Goal: Information Seeking & Learning: Learn about a topic

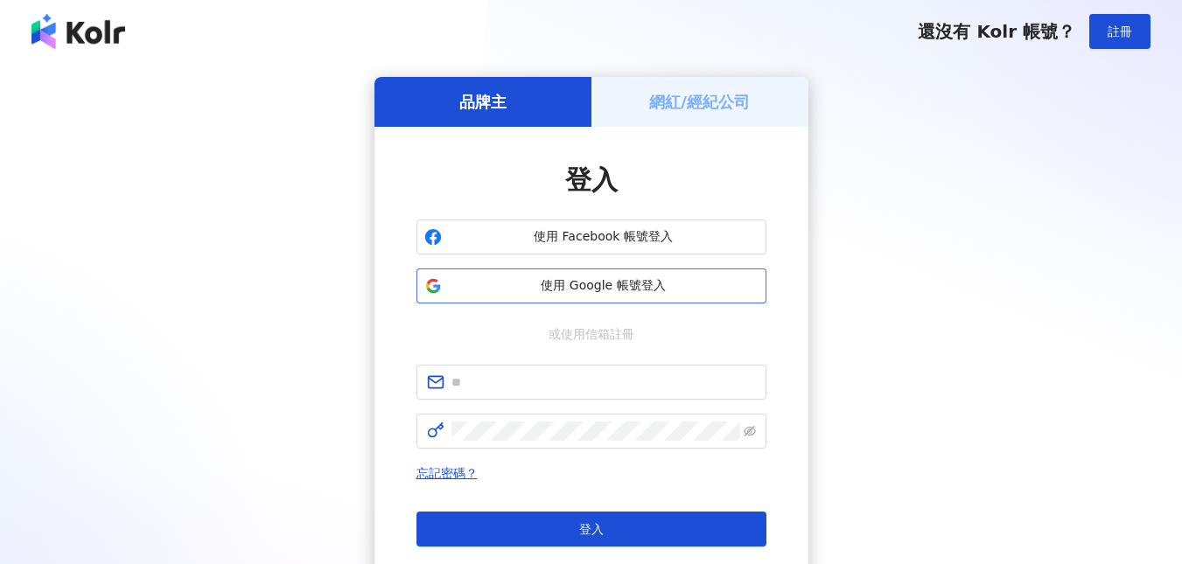
click at [659, 275] on button "使用 Google 帳號登入" at bounding box center [591, 286] width 350 height 35
click at [561, 282] on span "使用 Google 帳號登入" at bounding box center [604, 285] width 310 height 17
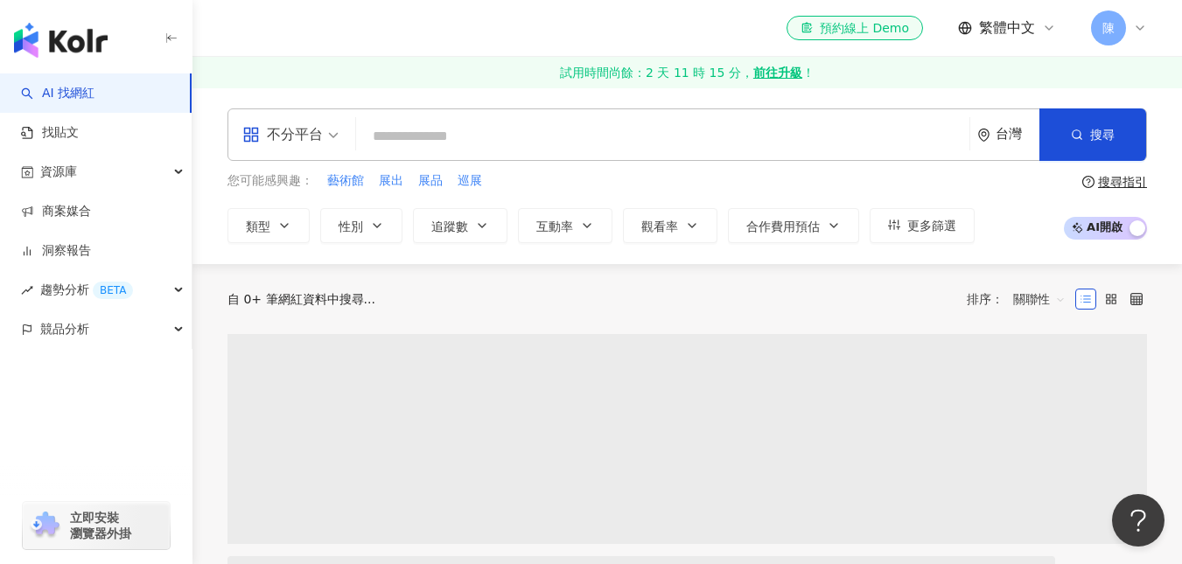
click at [339, 121] on div "不分平台" at bounding box center [290, 134] width 115 height 51
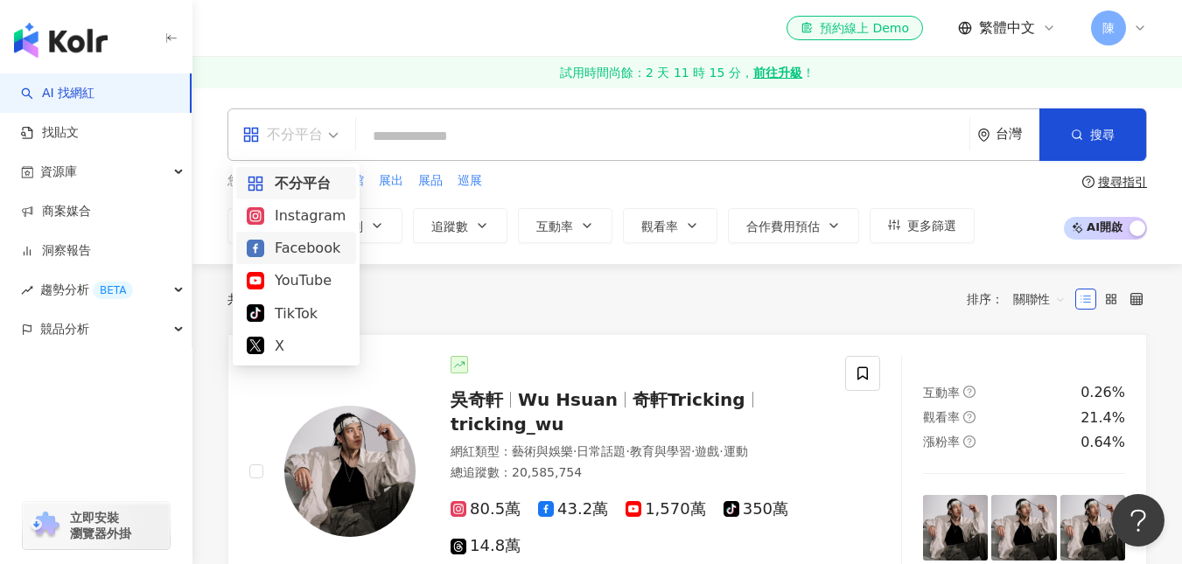
click at [307, 241] on div "Facebook" at bounding box center [296, 248] width 99 height 22
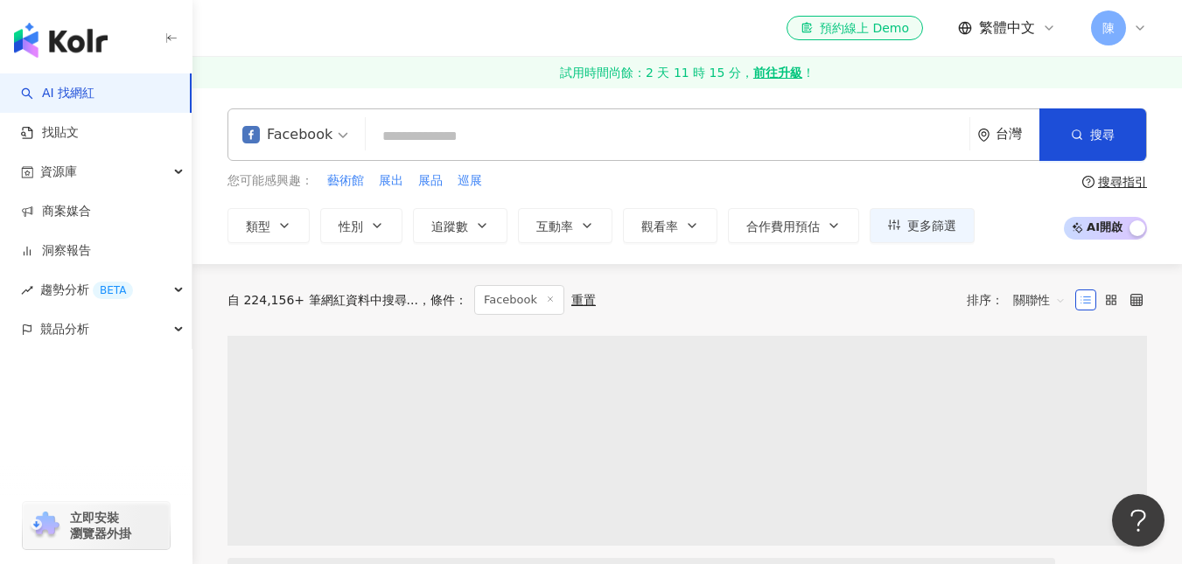
click at [450, 143] on input "search" at bounding box center [667, 136] width 589 height 33
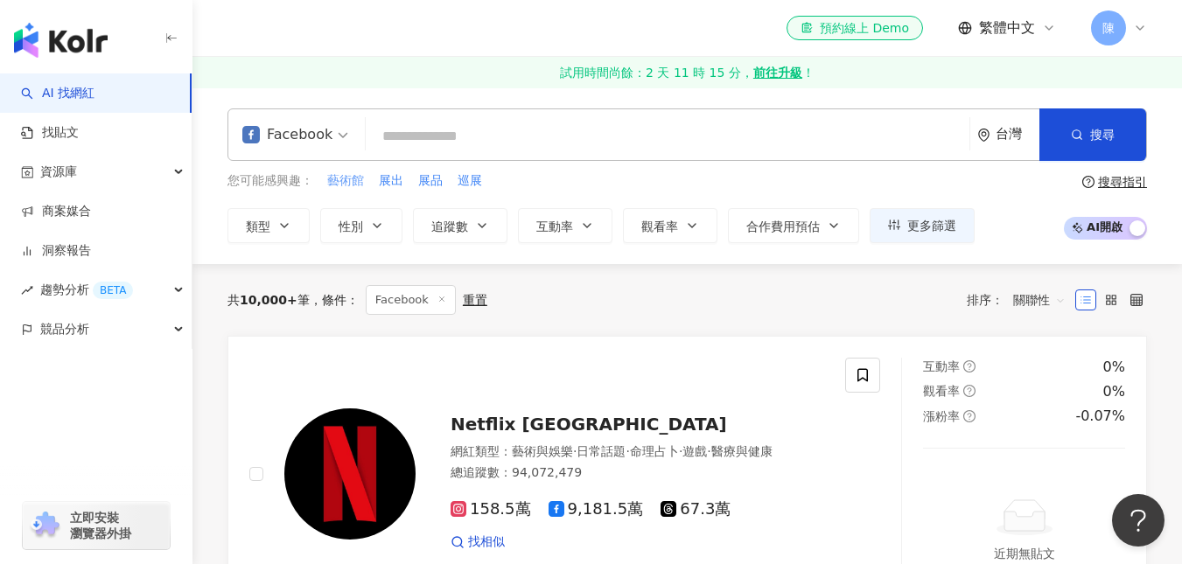
click at [357, 185] on span "藝術館" at bounding box center [345, 180] width 37 height 17
type input "***"
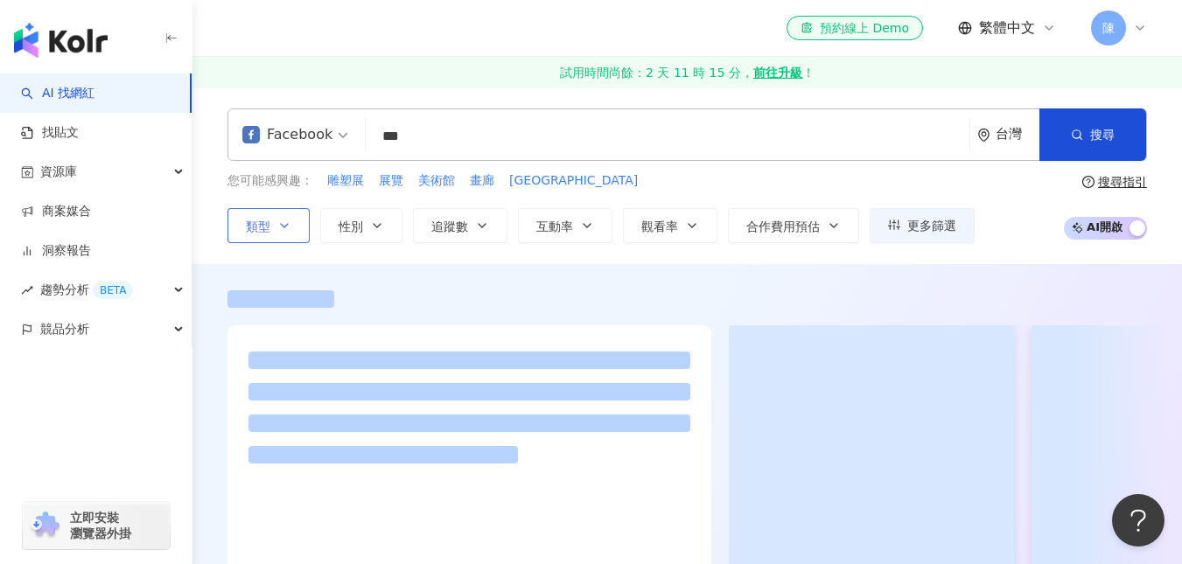
click at [306, 227] on button "類型" at bounding box center [268, 225] width 82 height 35
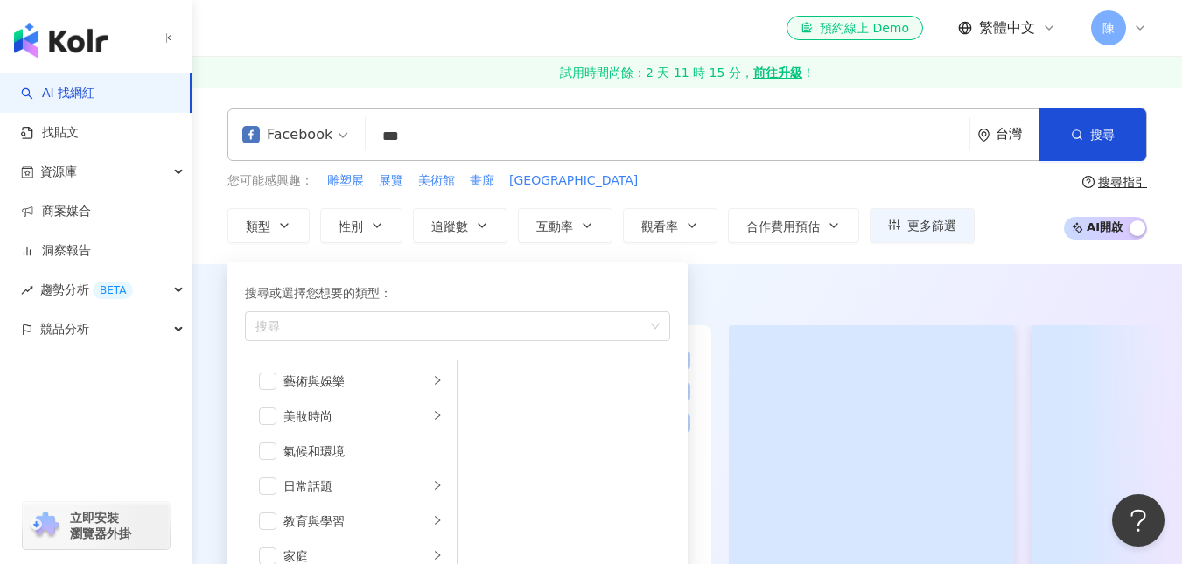
click at [647, 121] on input "***" at bounding box center [667, 136] width 589 height 33
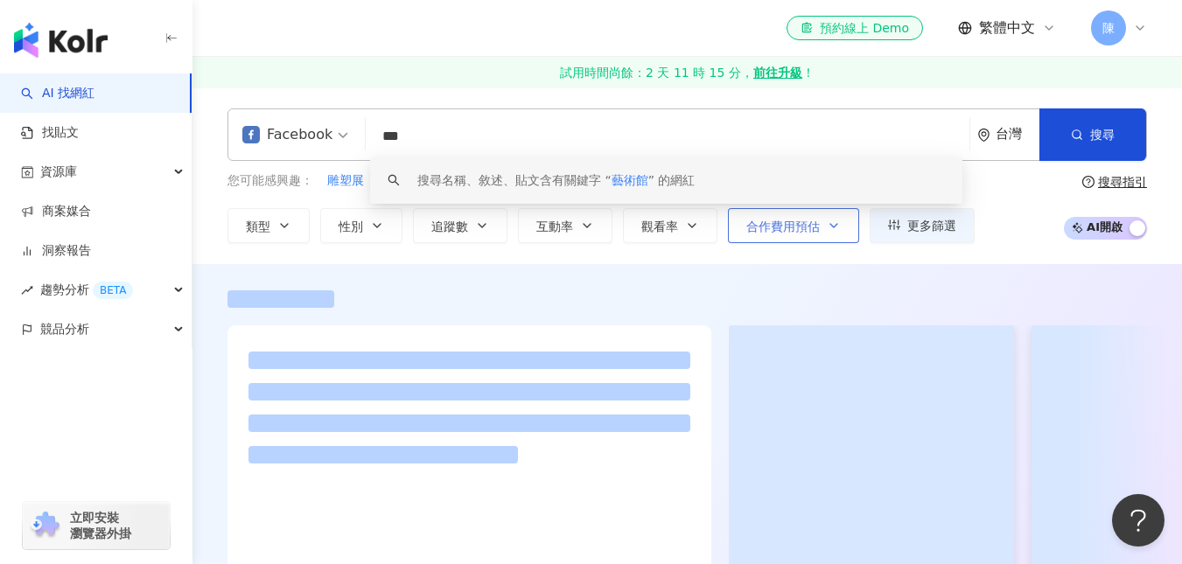
click at [818, 216] on button "合作費用預估" at bounding box center [793, 225] width 131 height 35
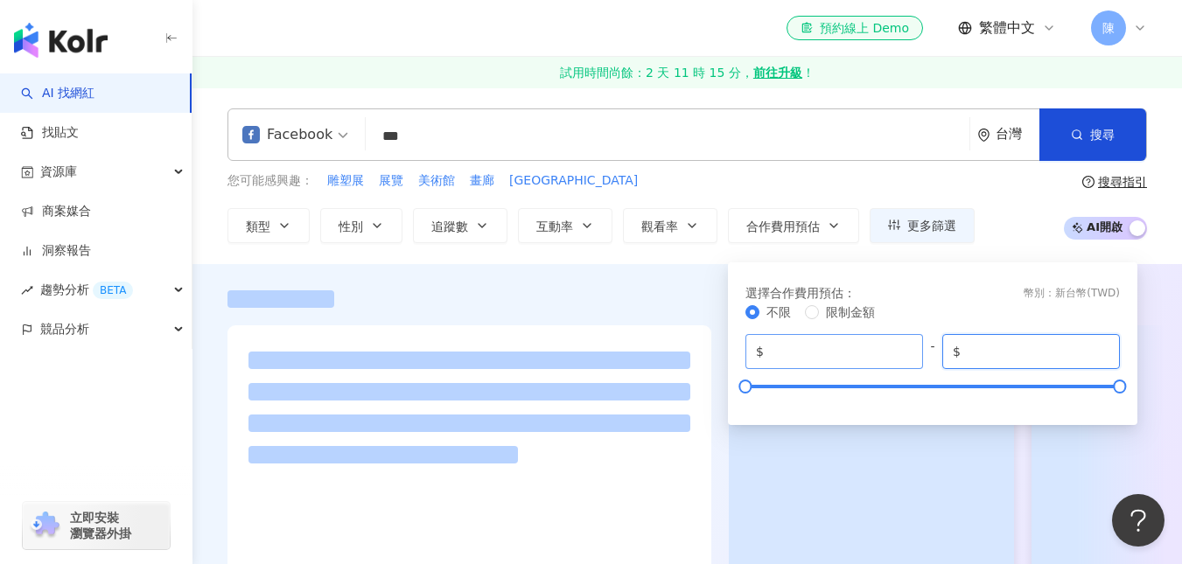
drag, startPoint x: 1045, startPoint y: 352, endPoint x: 911, endPoint y: 334, distance: 135.0
click at [909, 347] on div "$ * - $ *******" at bounding box center [932, 351] width 374 height 35
type input "*****"
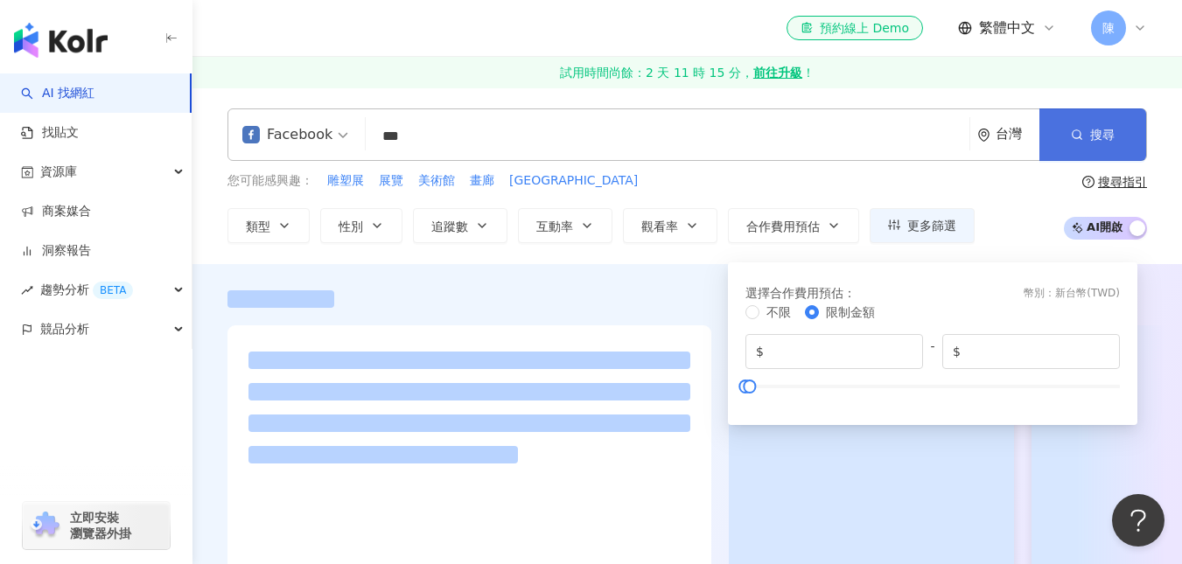
click at [1119, 125] on button "搜尋" at bounding box center [1092, 134] width 107 height 52
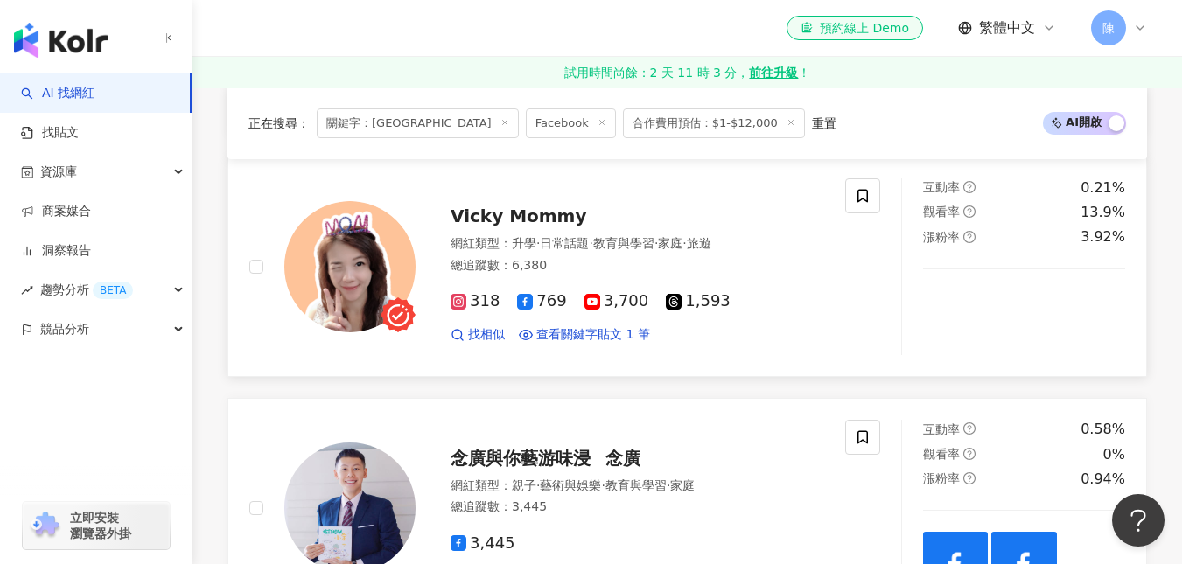
scroll to position [3299, 0]
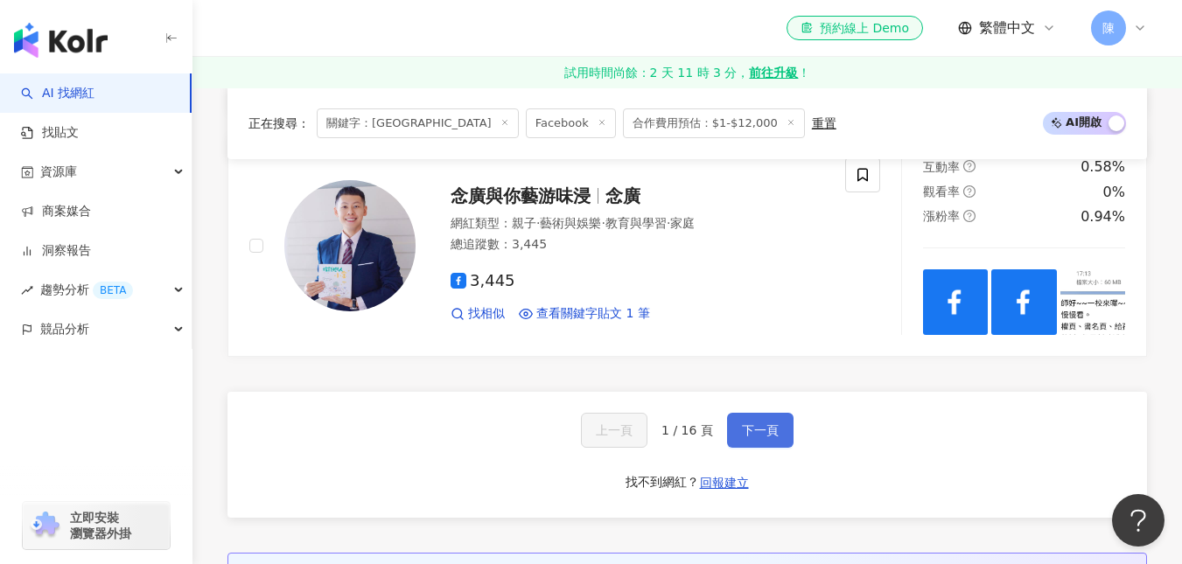
click at [771, 428] on span "下一頁" at bounding box center [760, 430] width 37 height 14
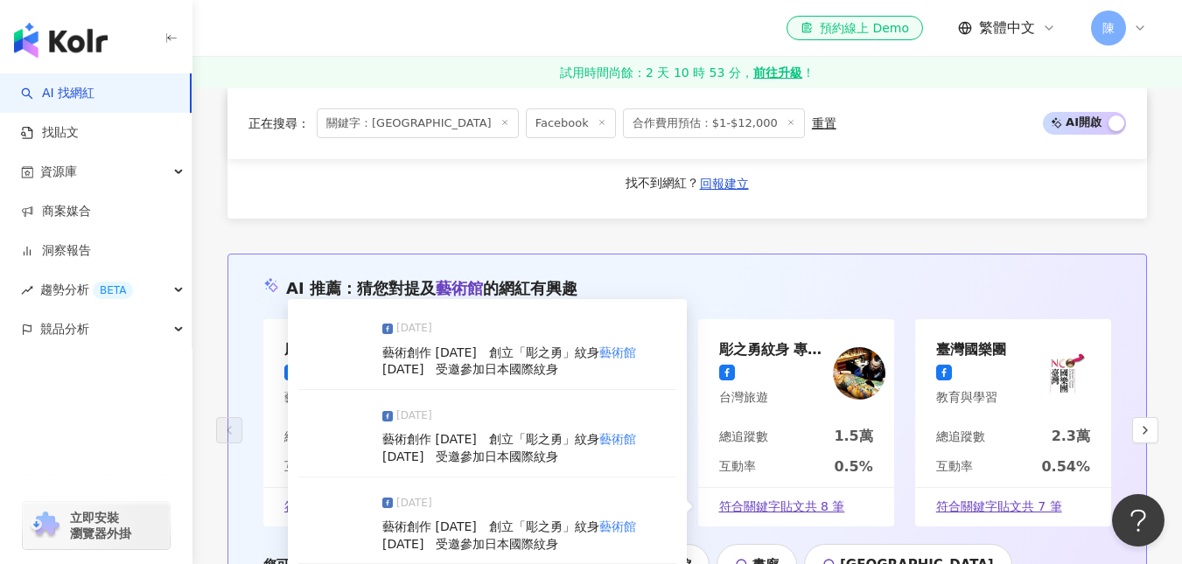
scroll to position [3498, 0]
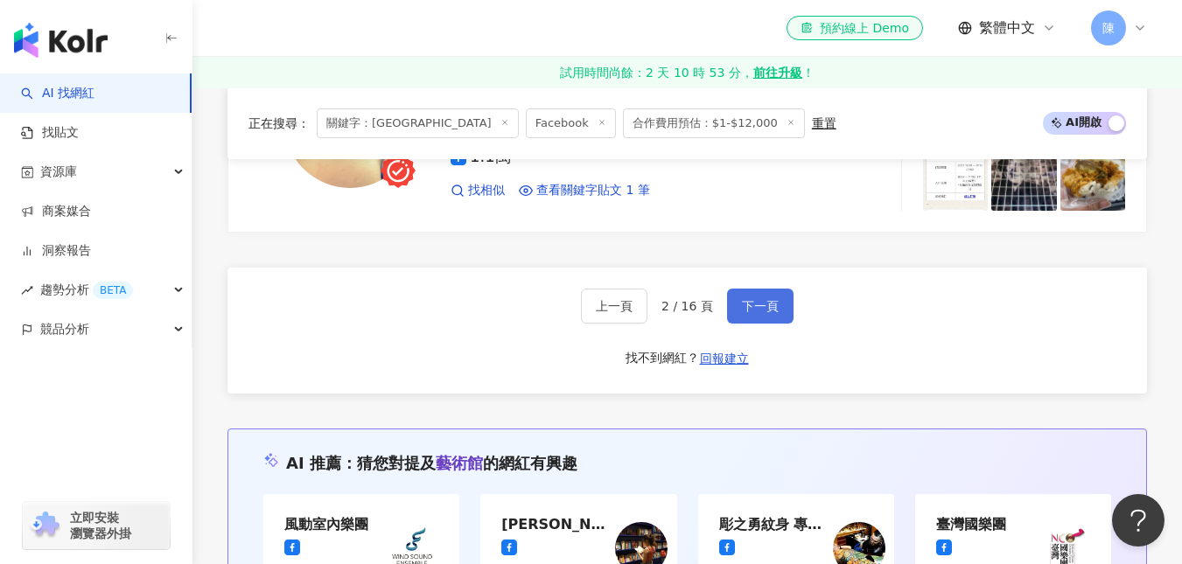
click at [741, 289] on button "下一頁" at bounding box center [760, 306] width 66 height 35
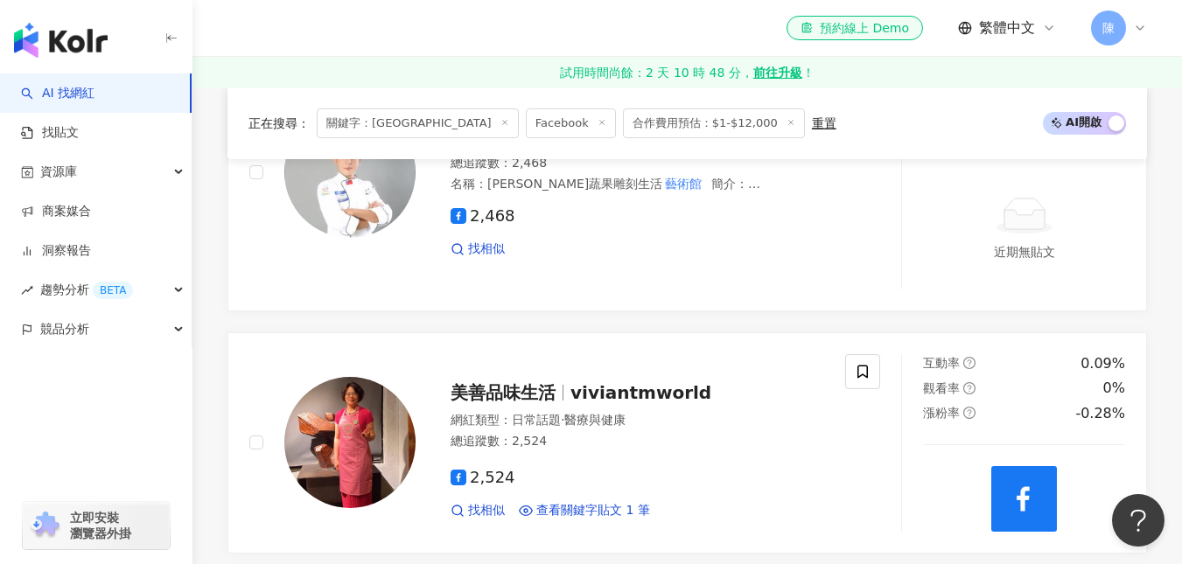
scroll to position [3267, 0]
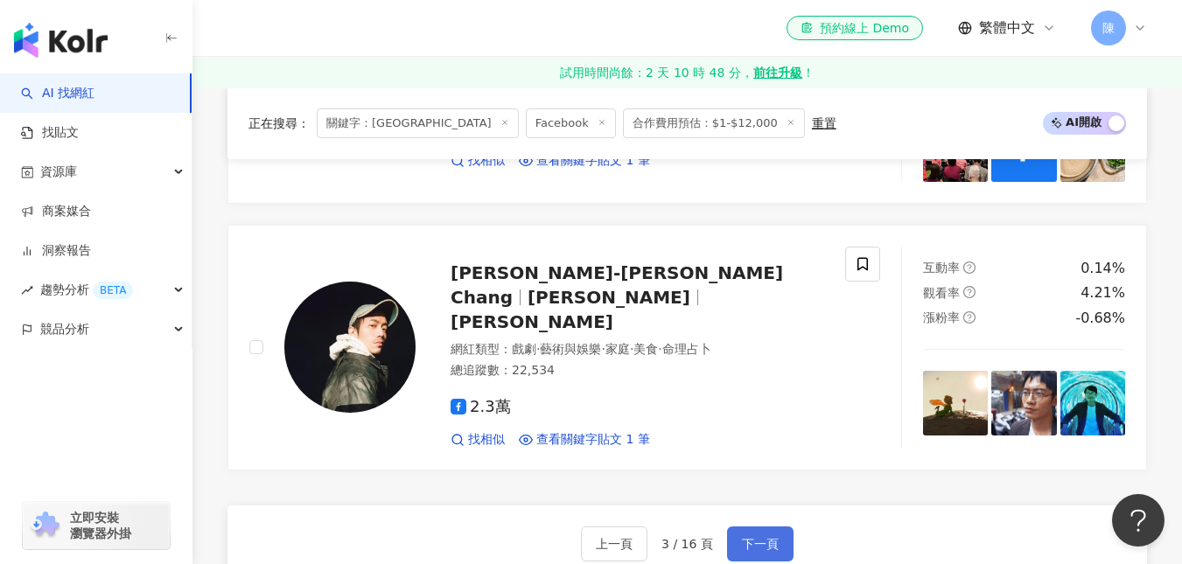
click at [741, 527] on button "下一頁" at bounding box center [760, 544] width 66 height 35
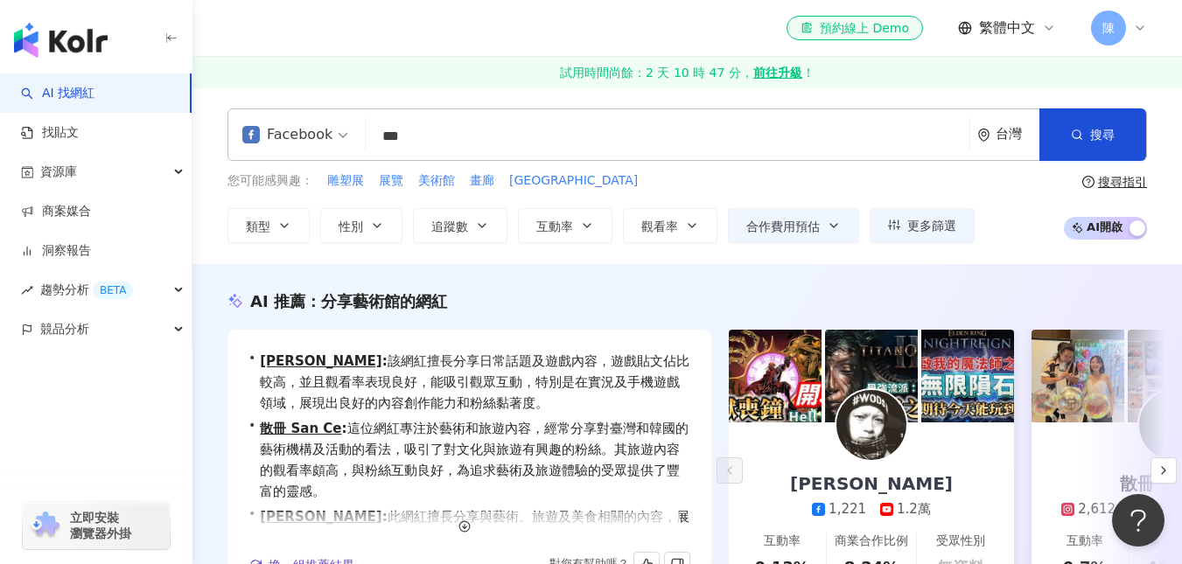
scroll to position [1, 0]
drag, startPoint x: 467, startPoint y: 156, endPoint x: 382, endPoint y: 152, distance: 84.9
click at [382, 151] on div "Facebook *** 台灣 搜尋 keyword 搜尋名稱、敘述、貼文含有關鍵字 “ 藝術館 ” 的網紅" at bounding box center [686, 134] width 919 height 52
click at [458, 157] on div "Facebook *** 台灣 搜尋 keyword 搜尋名稱、敘述、貼文含有關鍵字 “ 藝術館 ” 的網紅" at bounding box center [686, 134] width 919 height 52
click at [301, 153] on span at bounding box center [295, 134] width 106 height 51
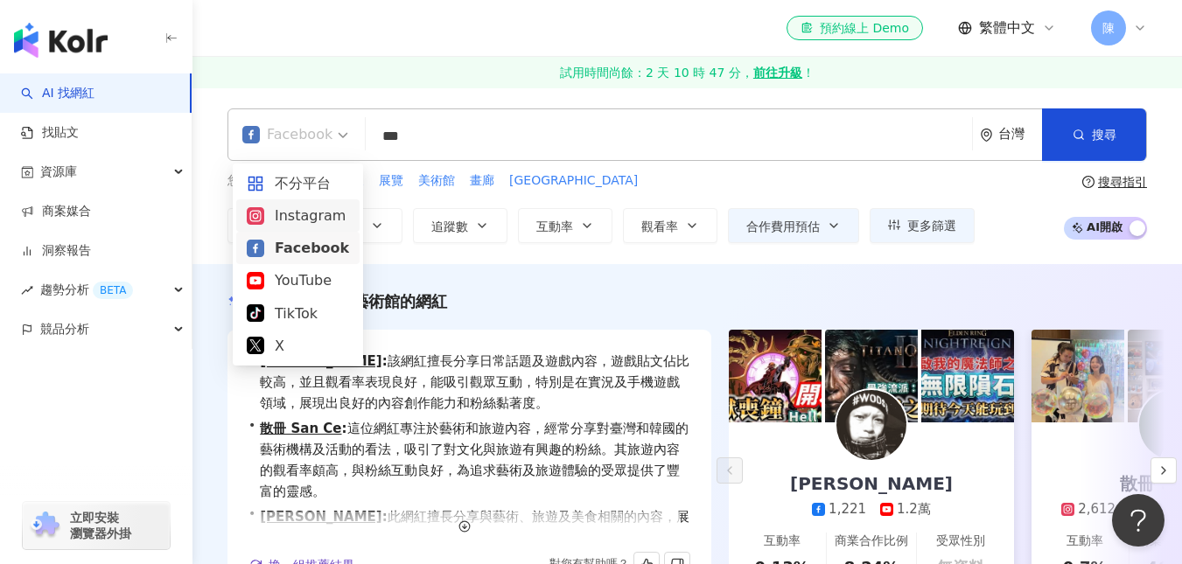
click at [296, 224] on div "Instagram" at bounding box center [298, 216] width 102 height 22
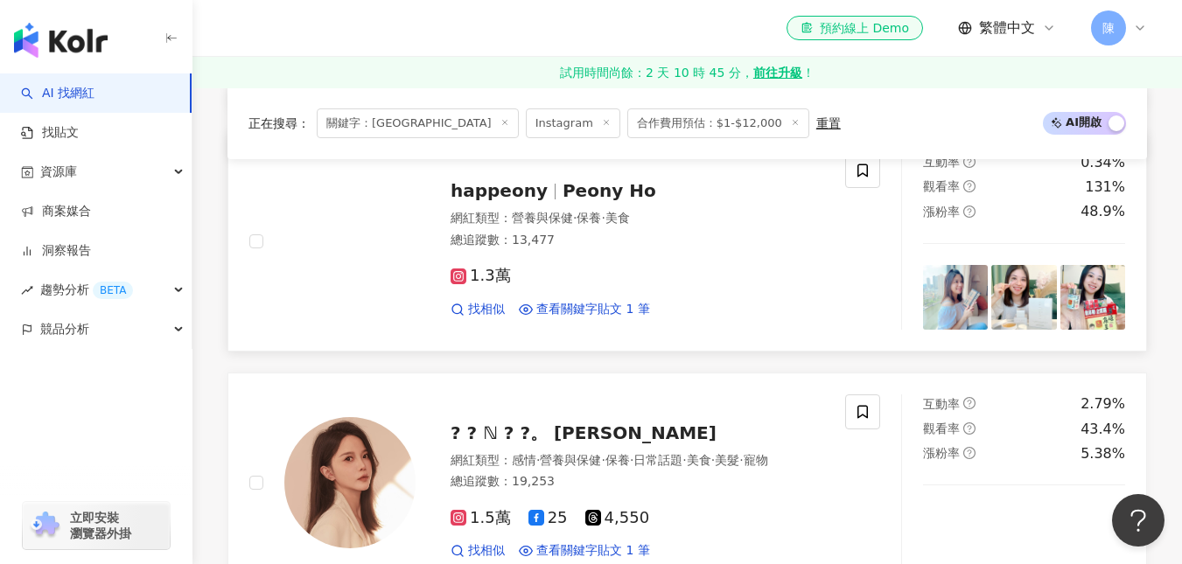
scroll to position [2099, 0]
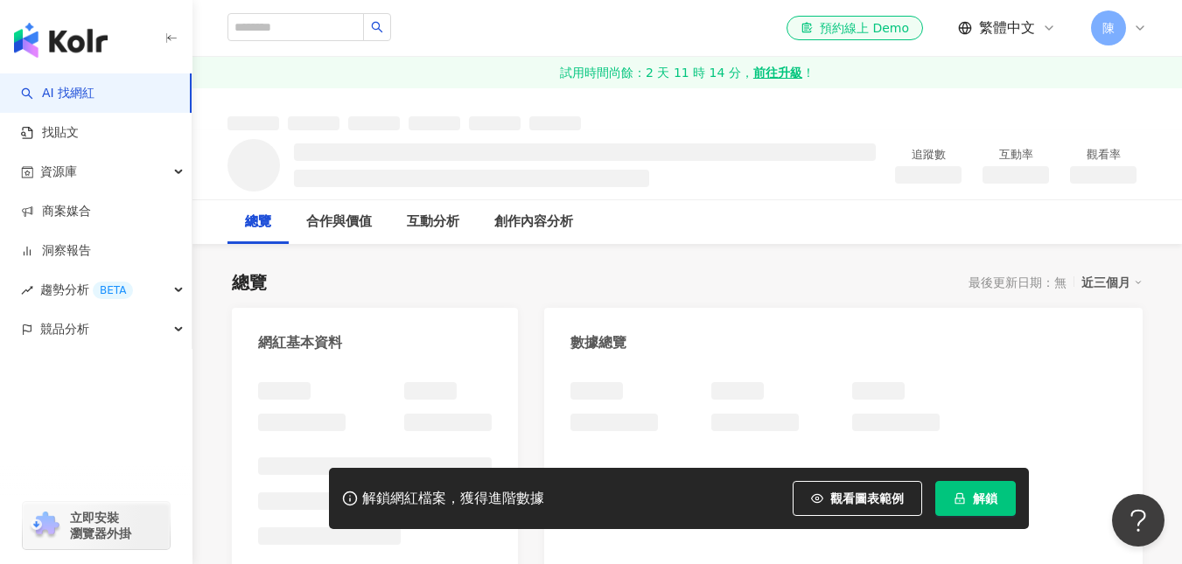
scroll to position [350, 0]
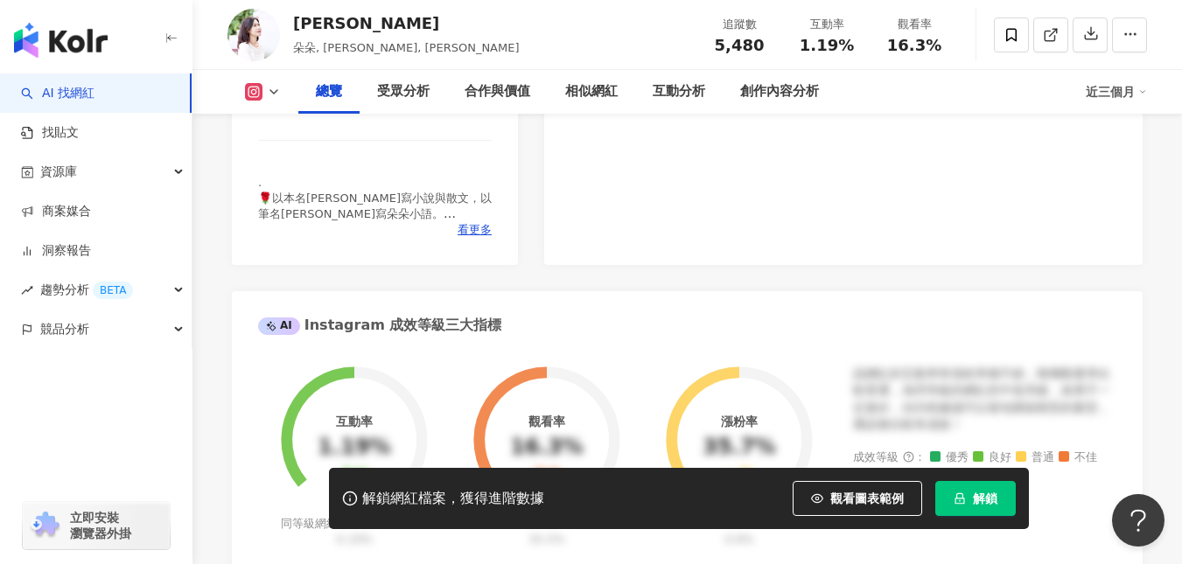
scroll to position [262, 0]
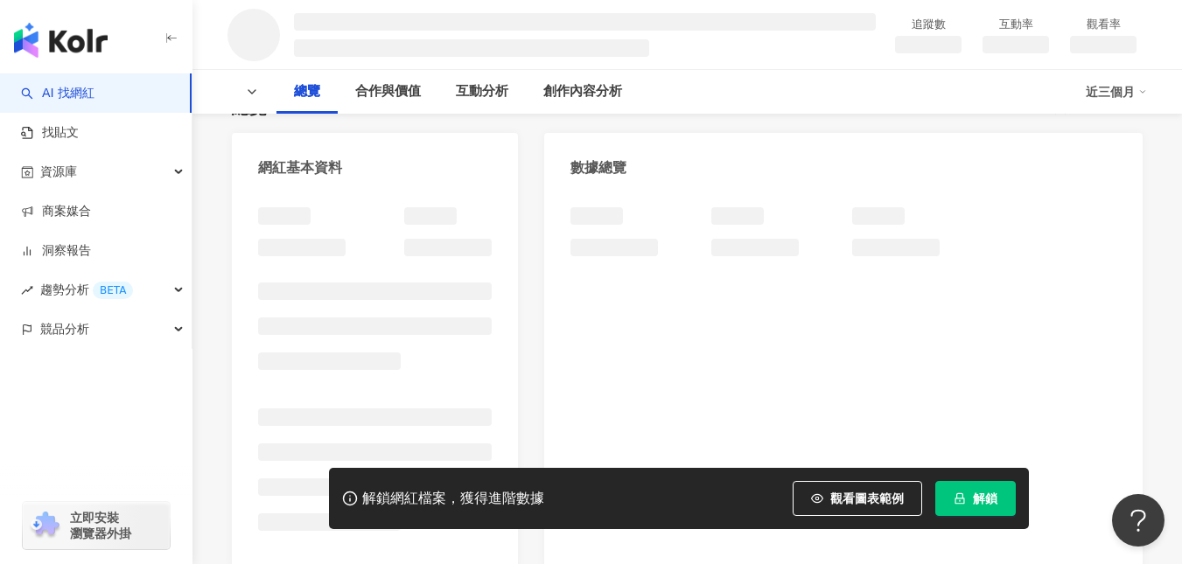
scroll to position [87, 0]
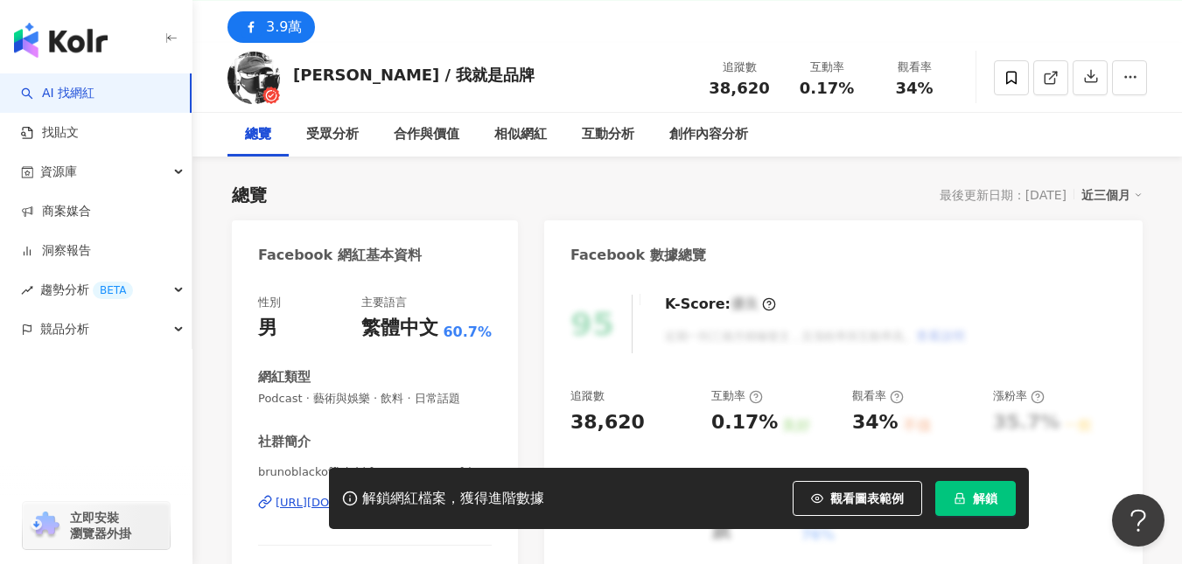
click at [363, 422] on div "性別 男 主要語言 繁體中文 60.7% 網紅類型 Podcast · 藝術與娛樂 · 飲料 · 日常話題 社群簡介 brunoblackofficial |…" at bounding box center [375, 469] width 234 height 349
click at [402, 495] on div "https://www.facebook.com/836023599772240" at bounding box center [338, 503] width 127 height 16
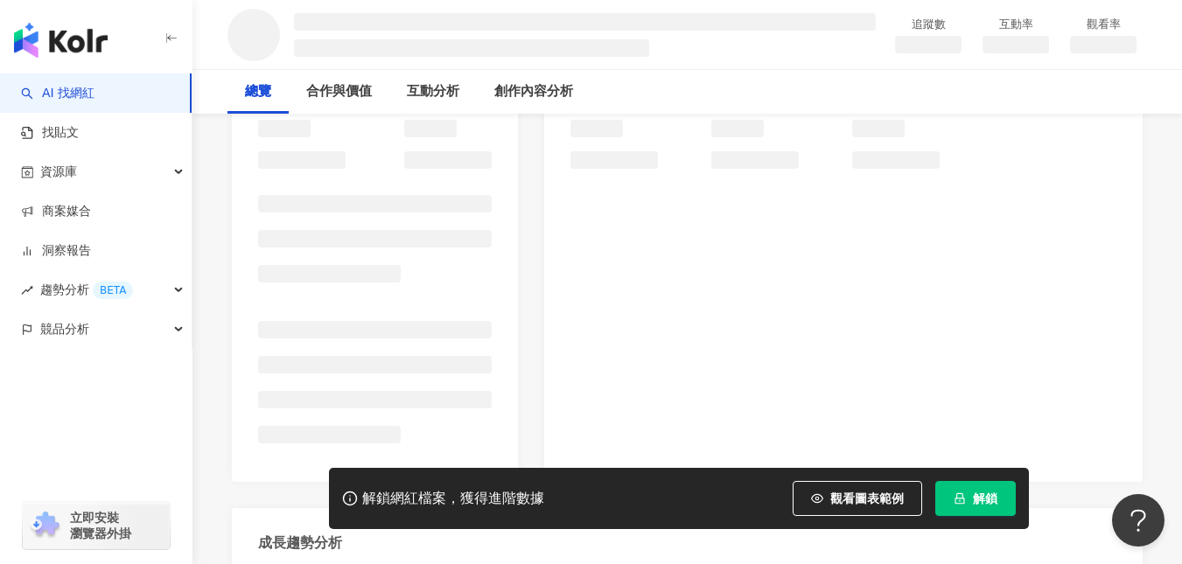
scroll to position [87, 0]
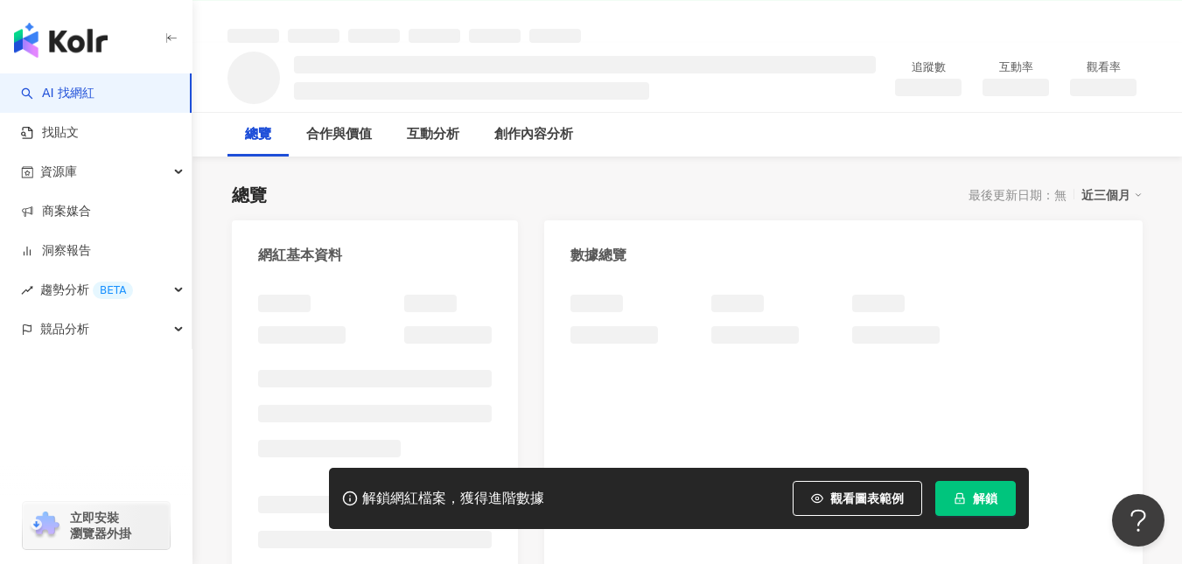
click at [342, 246] on div "網紅基本資料" at bounding box center [300, 255] width 84 height 19
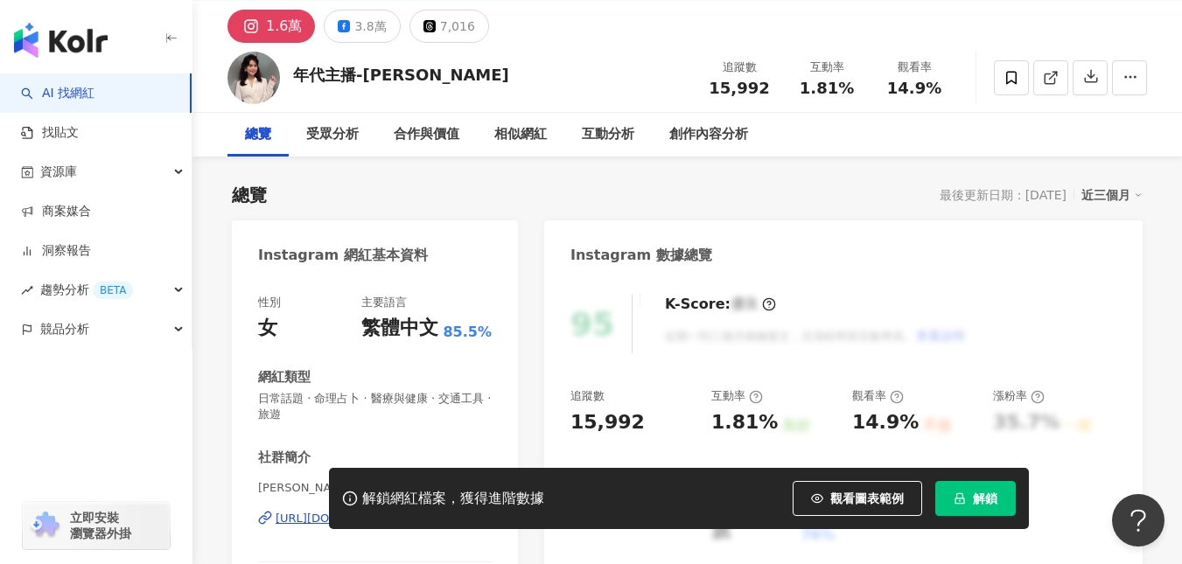
scroll to position [437, 0]
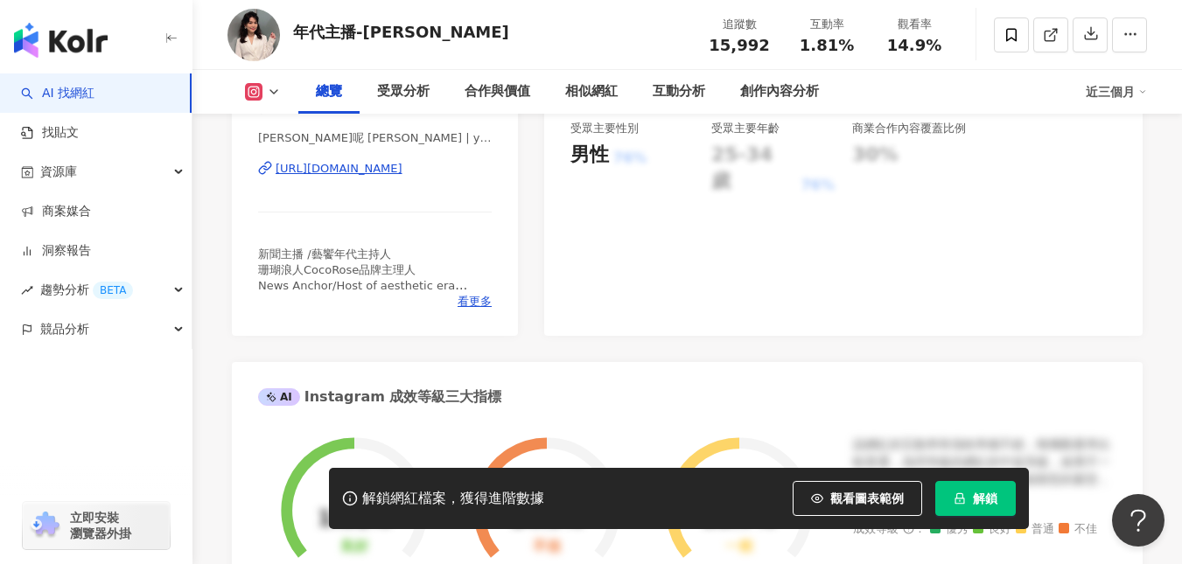
drag, startPoint x: 459, startPoint y: 173, endPoint x: 811, endPoint y: 11, distance: 387.0
click at [402, 173] on div "https://www.instagram.com/yennityen/" at bounding box center [338, 169] width 127 height 16
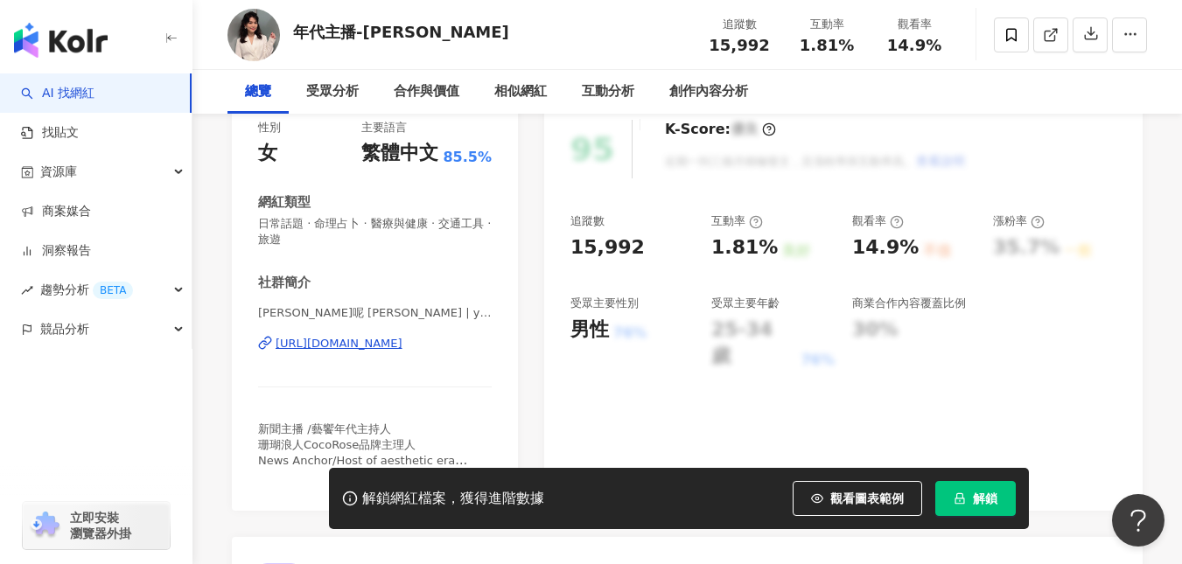
scroll to position [350, 0]
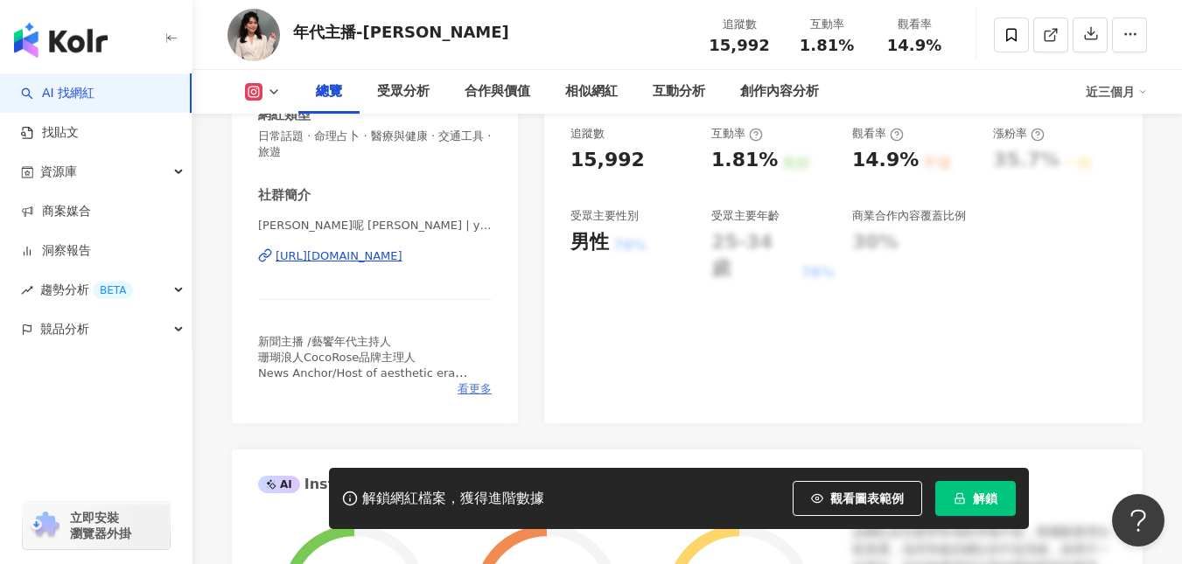
click at [476, 391] on span "看更多" at bounding box center [474, 389] width 34 height 16
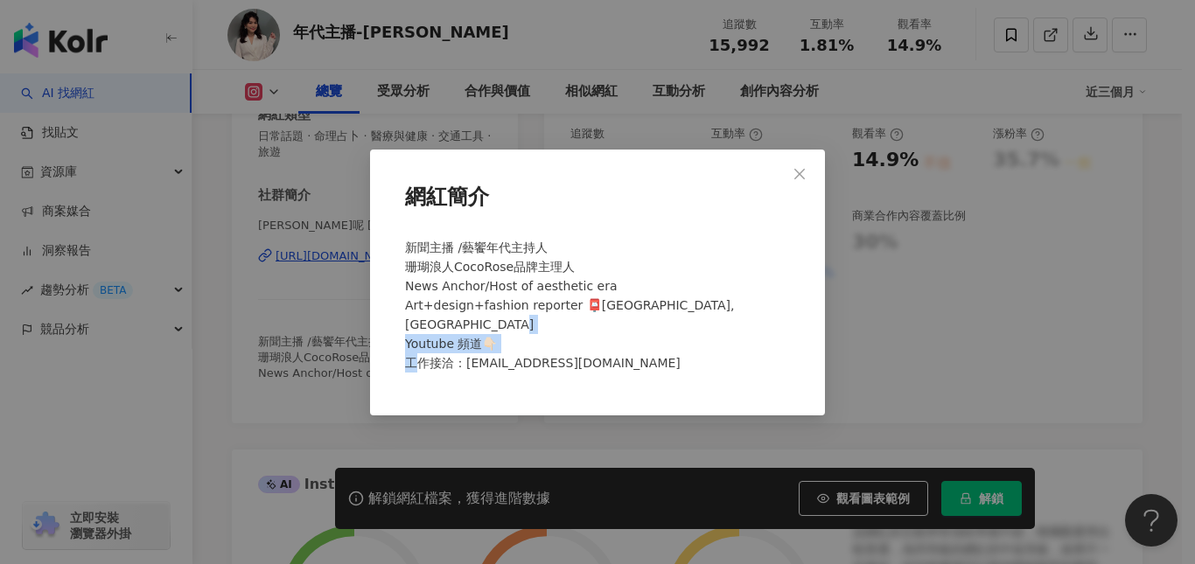
drag, startPoint x: 466, startPoint y: 358, endPoint x: 609, endPoint y: 356, distance: 142.6
click at [609, 356] on div "新聞主播 /藝饗年代主持人 珊瑚浪人CocoRose品牌主理人 News Anchor/Host of aesthetic era Art+design+fa…" at bounding box center [597, 313] width 399 height 164
copy span "ni927@gmail.com"
click at [602, 338] on div "新聞主播 /藝饗年代主持人 珊瑚浪人CocoRose品牌主理人 News Anchor/Host of aesthetic era Art+design+fa…" at bounding box center [597, 313] width 399 height 164
click at [804, 181] on icon "close" at bounding box center [799, 174] width 14 height 14
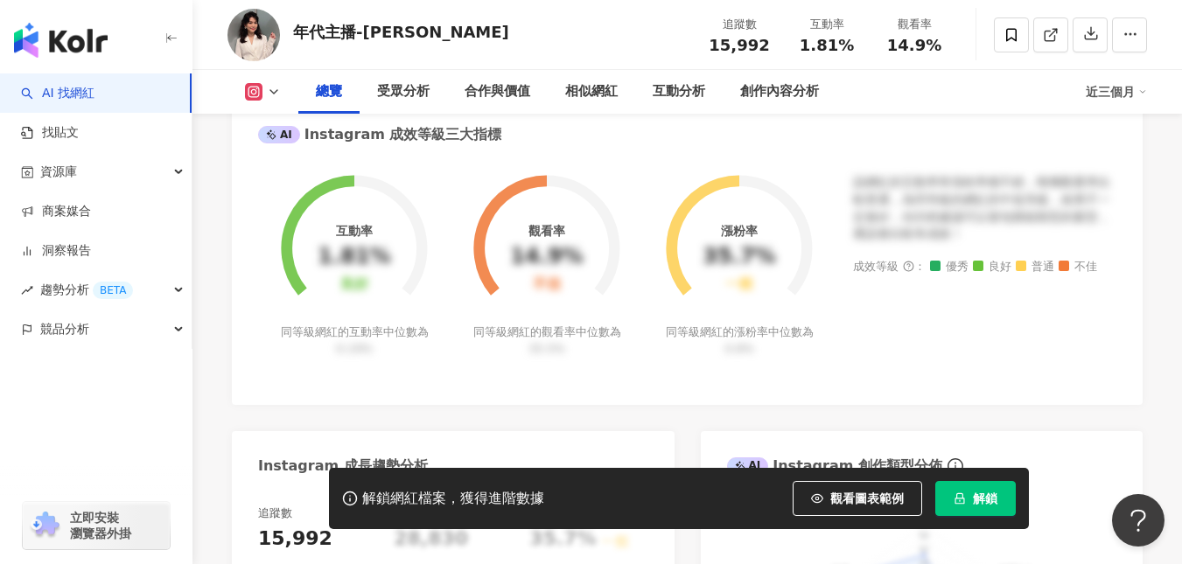
scroll to position [962, 0]
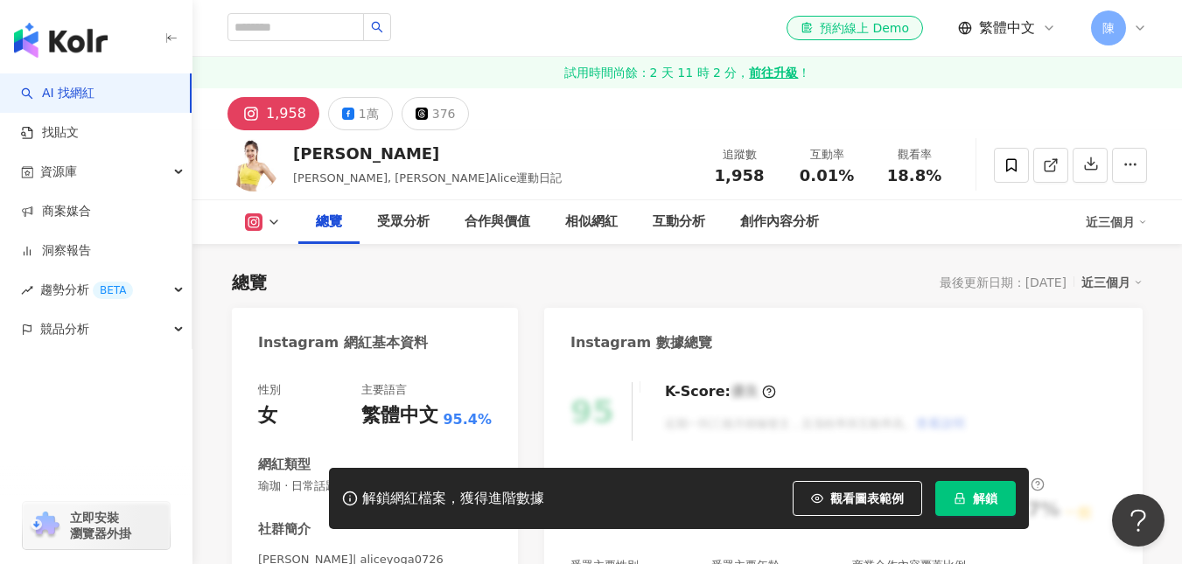
scroll to position [350, 0]
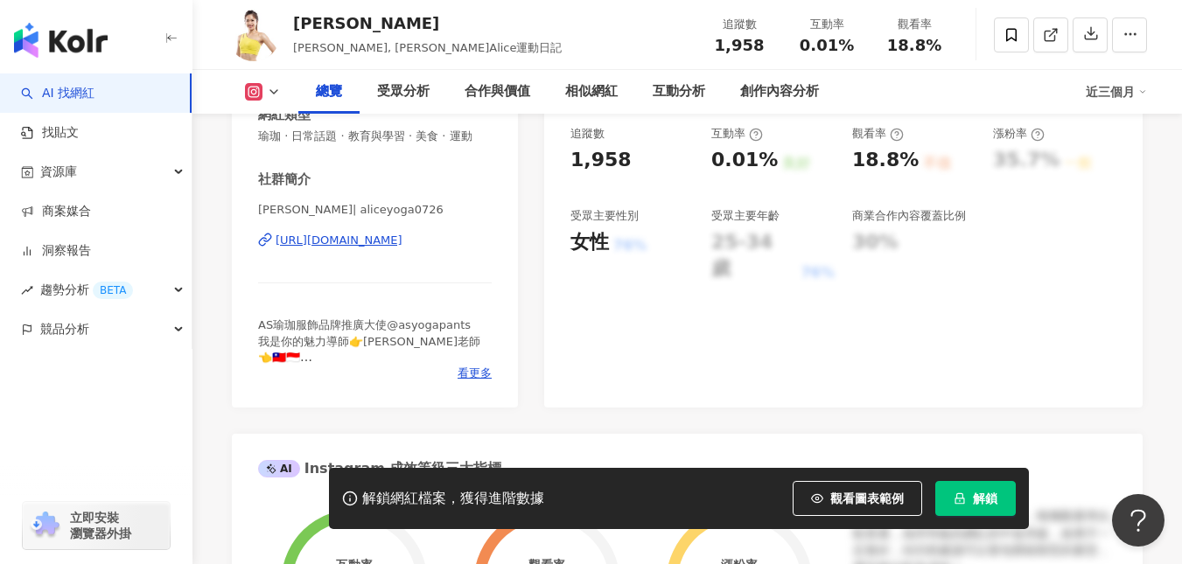
click at [391, 248] on div "https://www.instagram.com/aliceyoga0726/" at bounding box center [338, 241] width 127 height 16
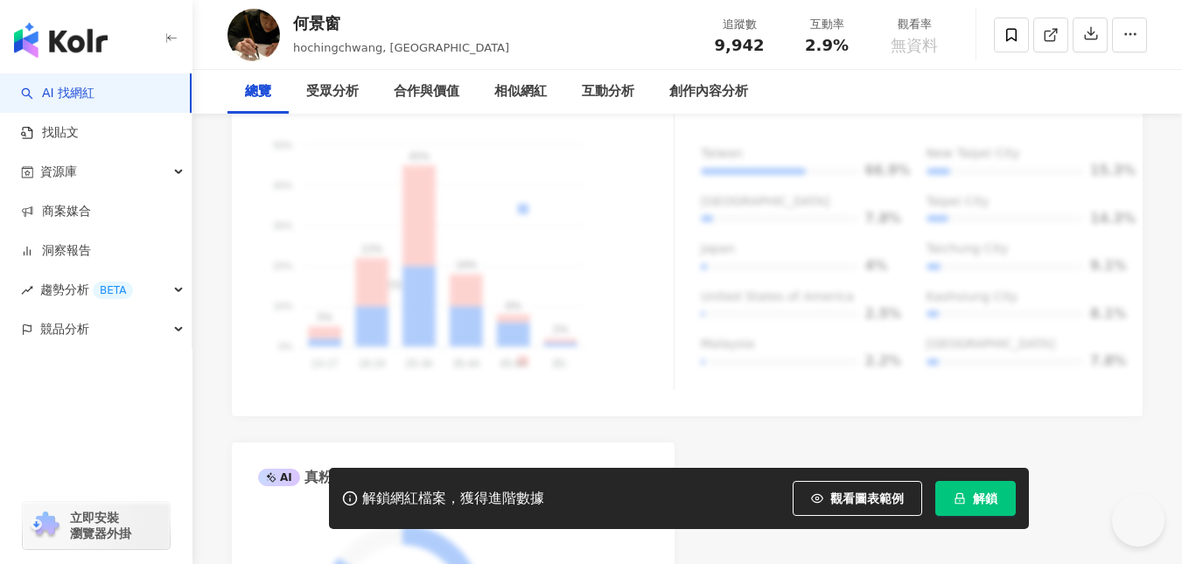
drag, startPoint x: 746, startPoint y: 303, endPoint x: 840, endPoint y: 97, distance: 225.8
click at [840, 97] on div "總覽 受眾分析 合作與價值 相似網紅 互動分析 創作內容分析" at bounding box center [686, 92] width 919 height 44
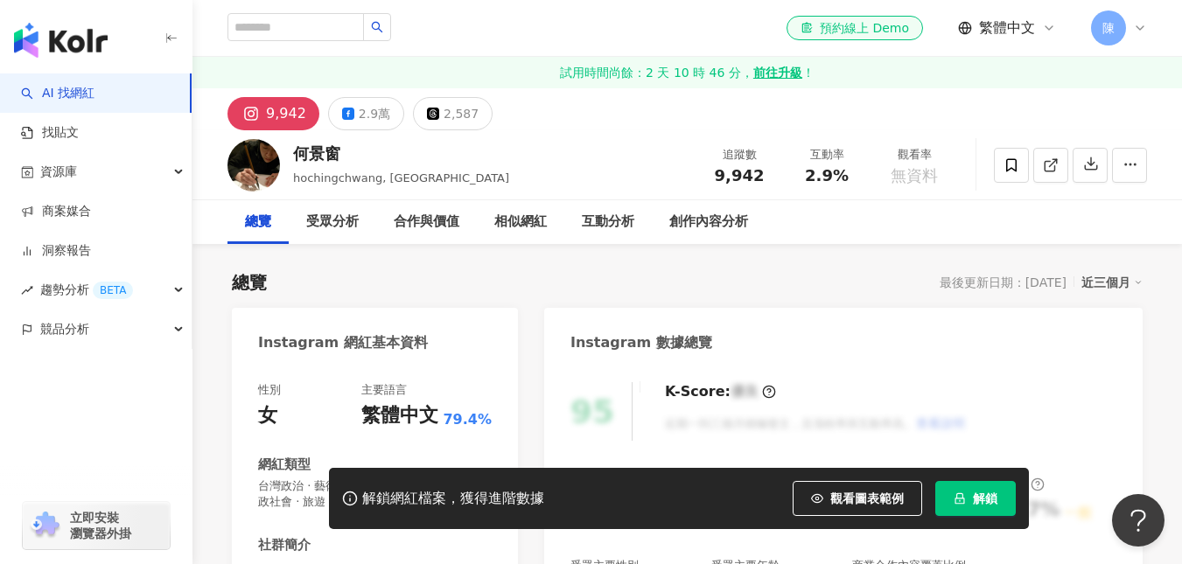
scroll to position [350, 0]
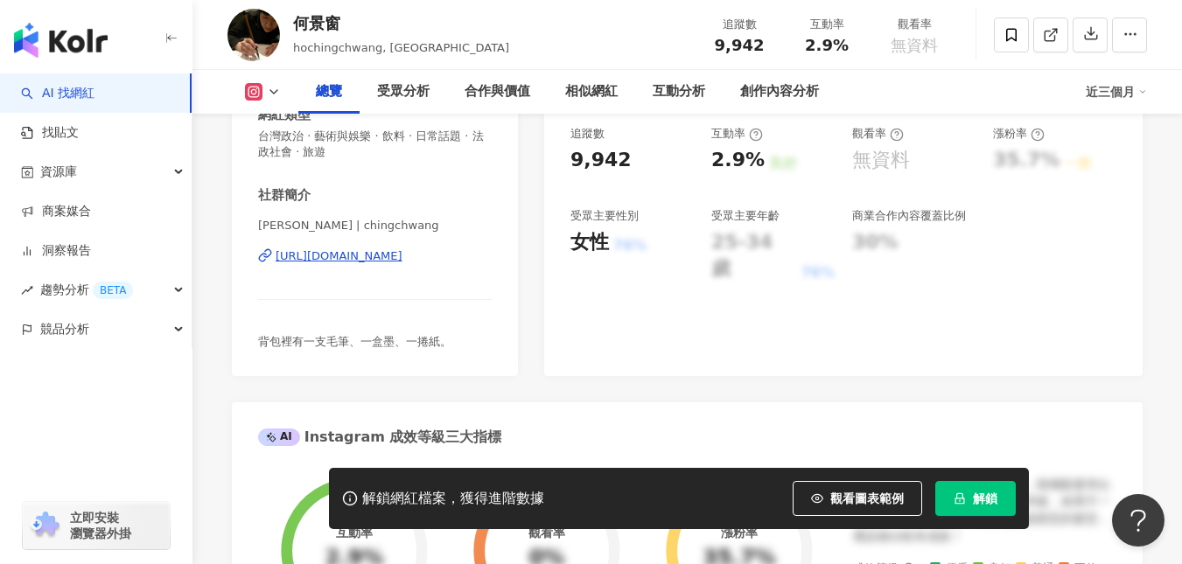
click at [402, 259] on div "https://www.instagram.com/chingchwang/" at bounding box center [338, 256] width 127 height 16
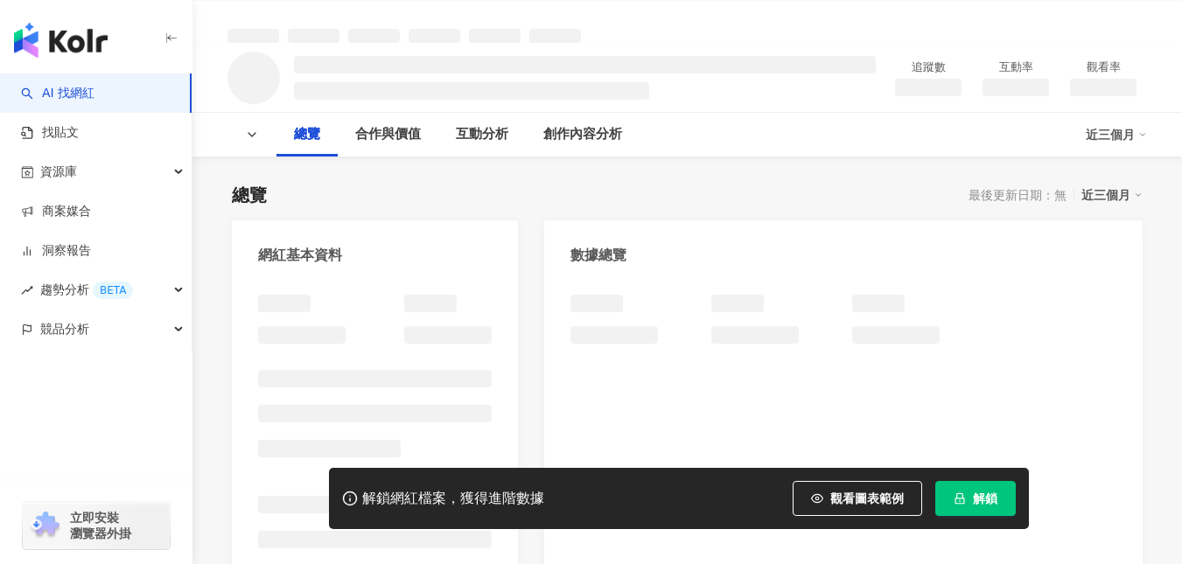
scroll to position [525, 0]
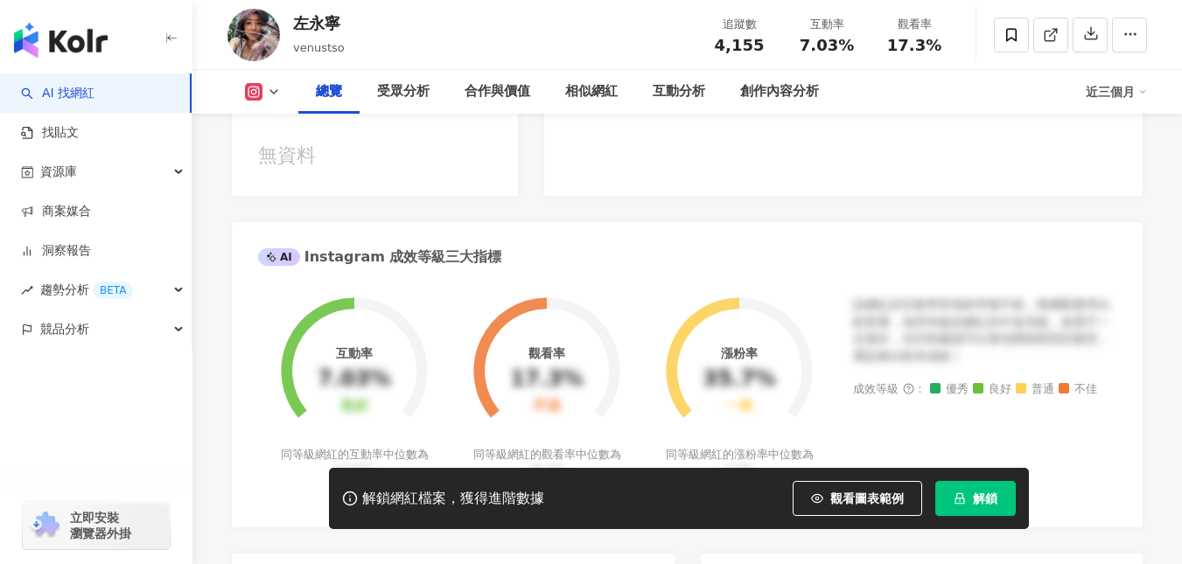
scroll to position [523, 0]
click at [349, 75] on div "[URL][DOMAIN_NAME]" at bounding box center [338, 67] width 127 height 16
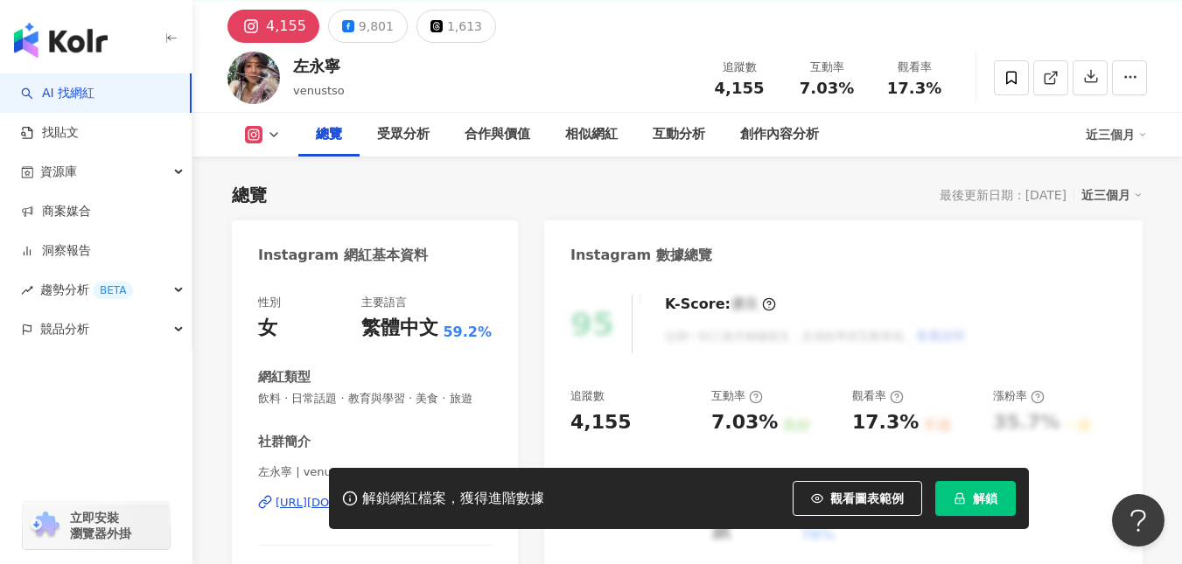
scroll to position [262, 0]
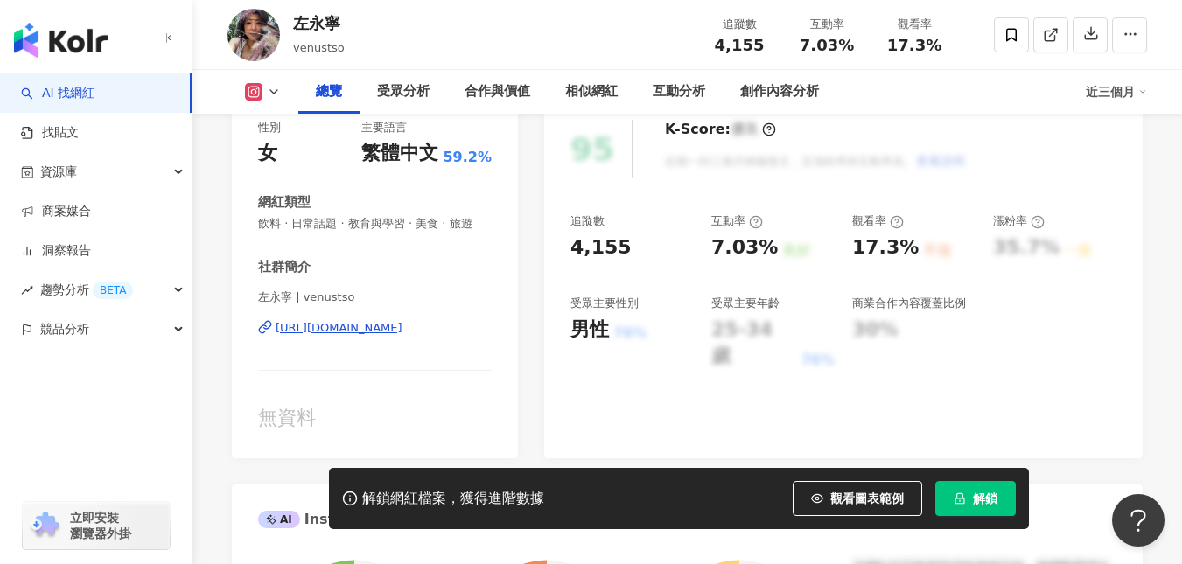
click at [386, 336] on div "https://www.instagram.com/venustso/" at bounding box center [338, 328] width 127 height 16
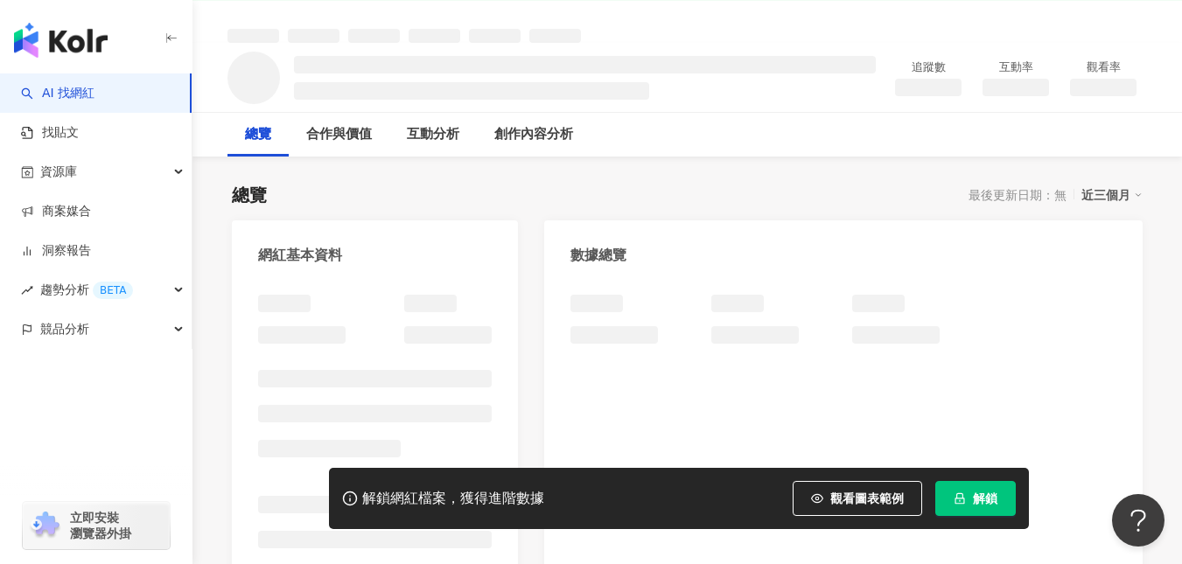
scroll to position [437, 0]
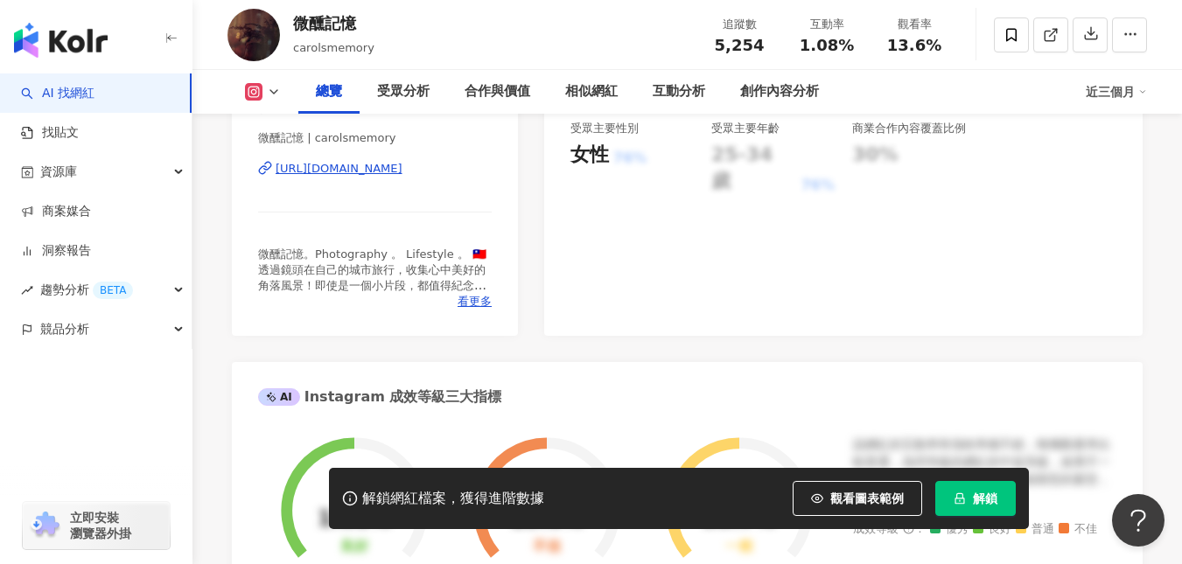
click at [353, 177] on div "[URL][DOMAIN_NAME]" at bounding box center [338, 169] width 127 height 16
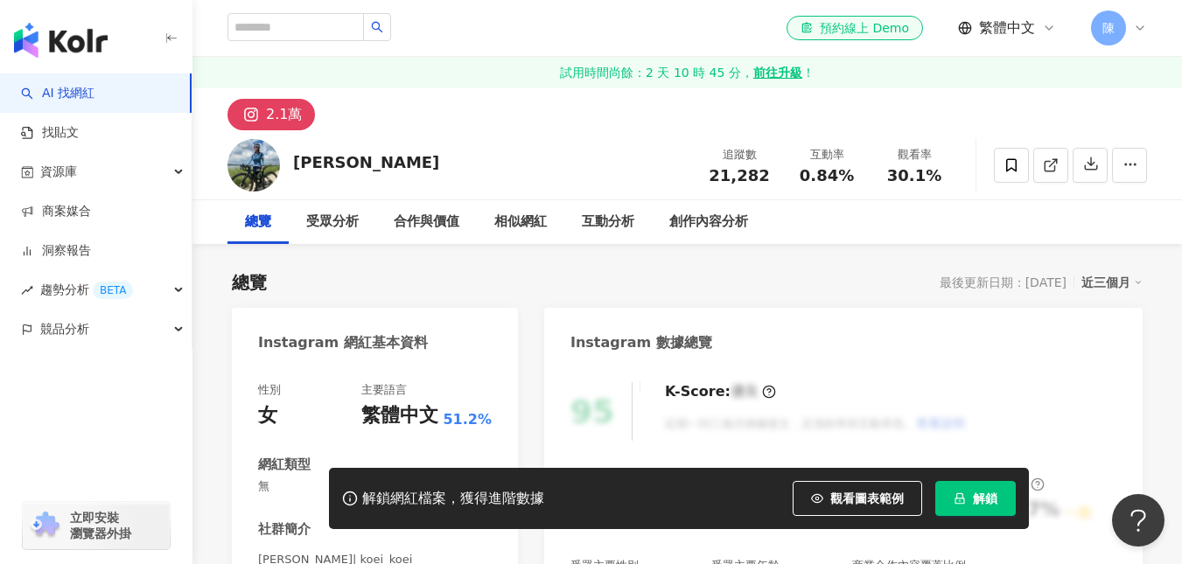
scroll to position [262, 0]
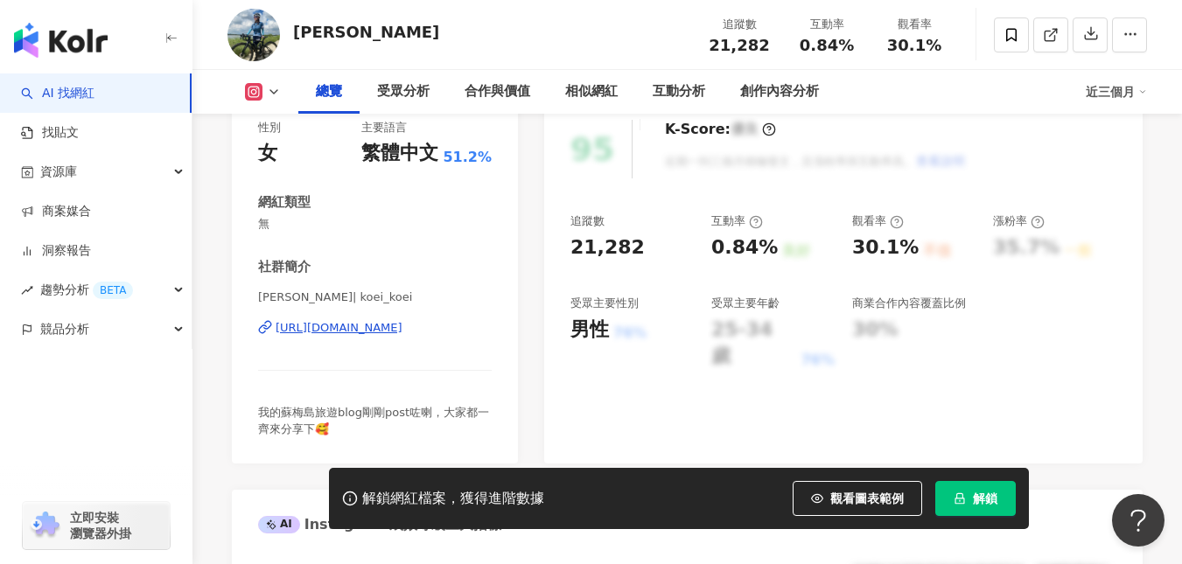
click at [370, 329] on div "[URL][DOMAIN_NAME]" at bounding box center [338, 328] width 127 height 16
